Goal: Information Seeking & Learning: Learn about a topic

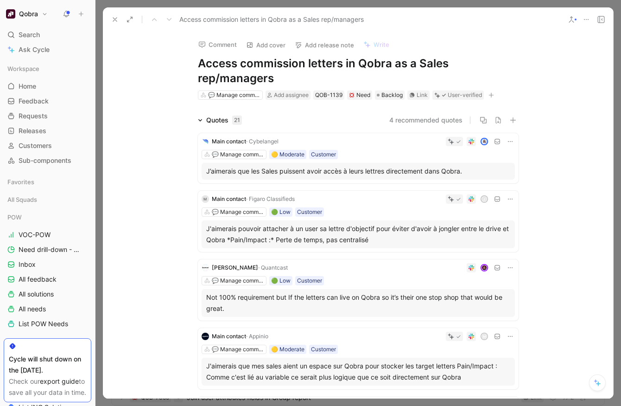
click at [262, 141] on span "· Cybelangel" at bounding box center [262, 141] width 32 height 7
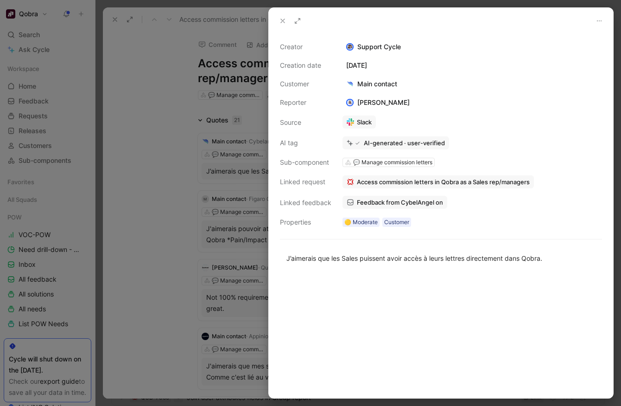
click at [413, 204] on span "Feedback from CybelAngel on" at bounding box center [400, 202] width 86 height 8
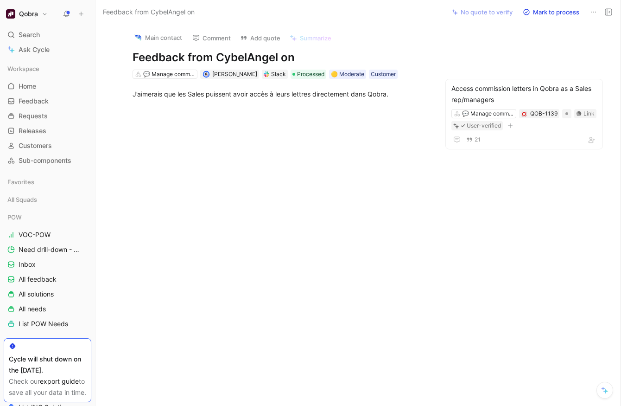
click at [271, 73] on div "Slack" at bounding box center [278, 74] width 15 height 9
click at [205, 56] on button "Open" at bounding box center [195, 57] width 33 height 13
click at [257, 167] on div at bounding box center [280, 170] width 330 height 122
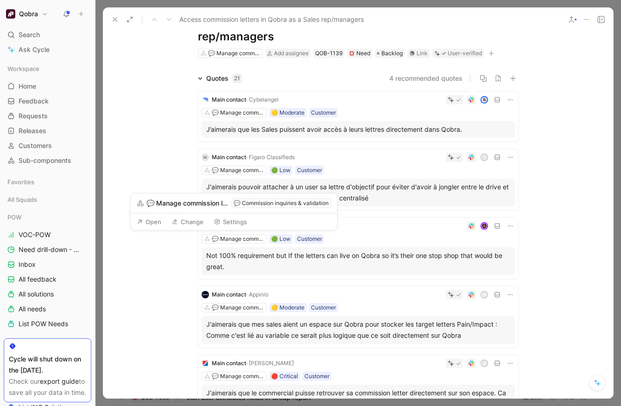
scroll to position [42, 0]
click at [393, 165] on div "💬 Manage commission letters 🟢 Low Customer" at bounding box center [358, 169] width 313 height 9
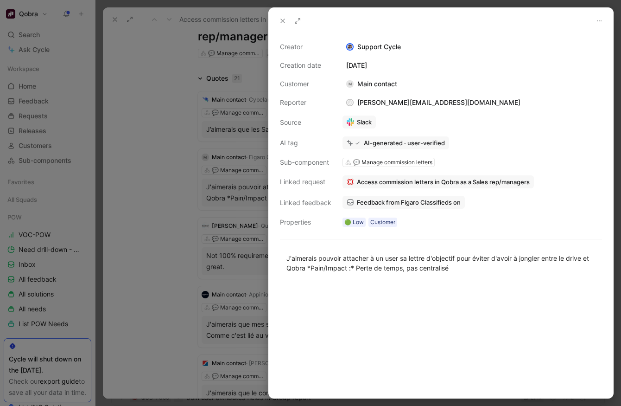
click at [406, 204] on span "Feedback from Figaro Classifieds on" at bounding box center [409, 202] width 104 height 8
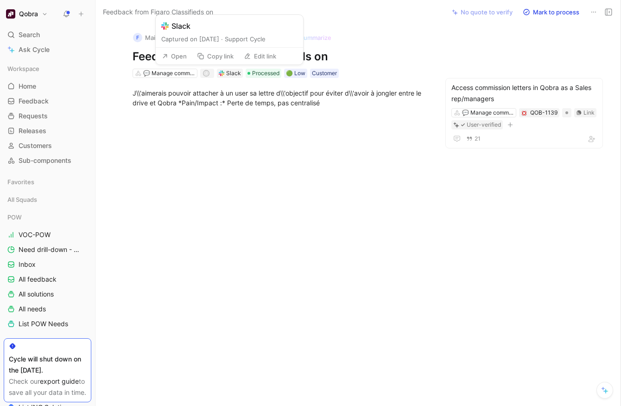
click at [180, 57] on button "Open" at bounding box center [174, 56] width 33 height 13
